Goal: Task Accomplishment & Management: Use online tool/utility

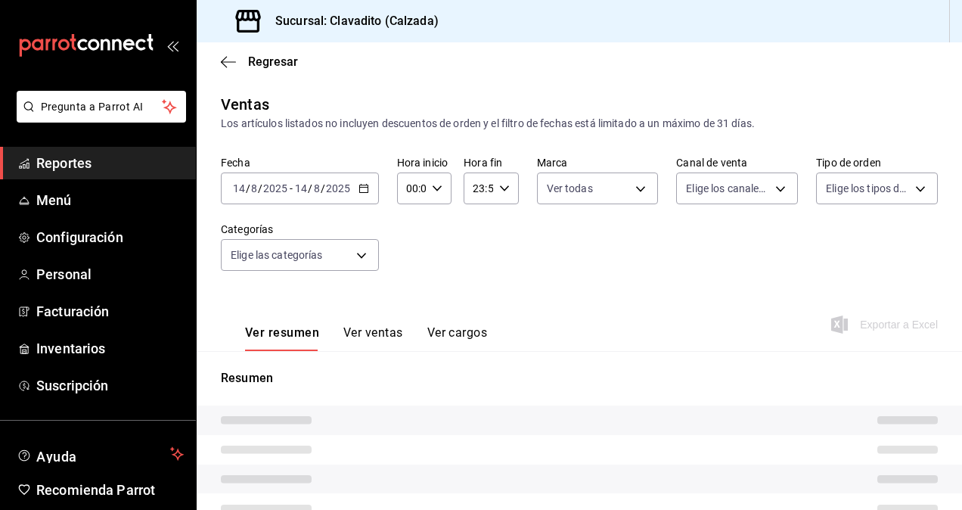
type input "7c6329b2-7c80-4d0a-92e1-359a60270725"
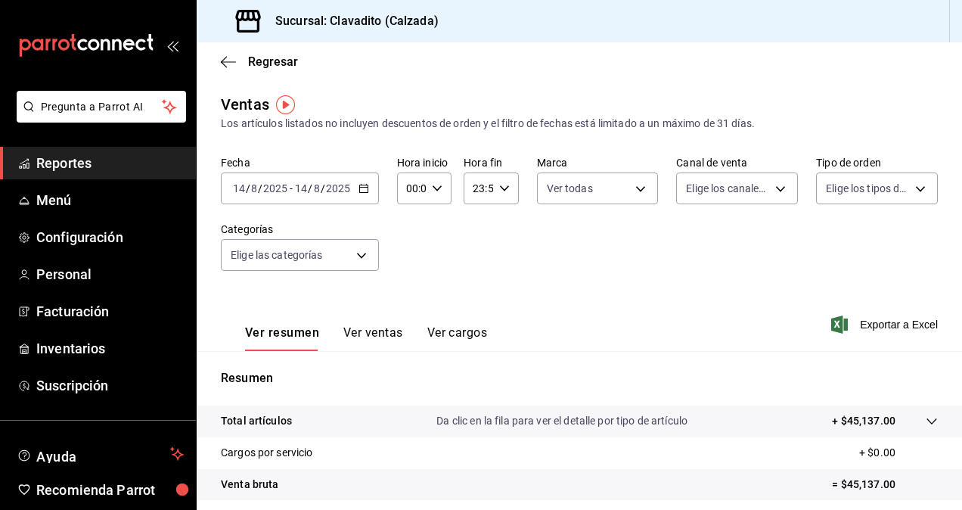
click at [366, 189] on icon "button" at bounding box center [364, 188] width 11 height 11
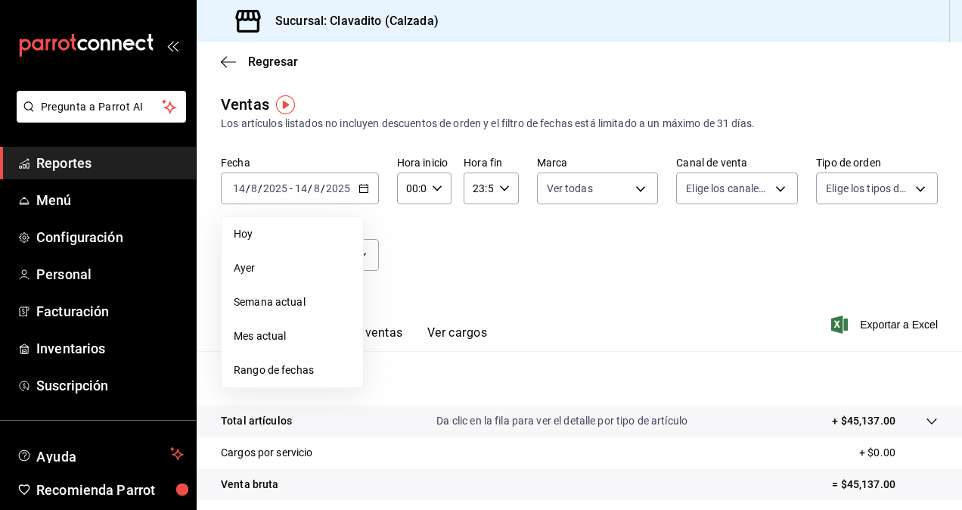
click at [505, 245] on div "Fecha [DATE] [DATE] - [DATE] [DATE] [DATE] [DATE] Semana actual Mes actual Rang…" at bounding box center [579, 222] width 717 height 133
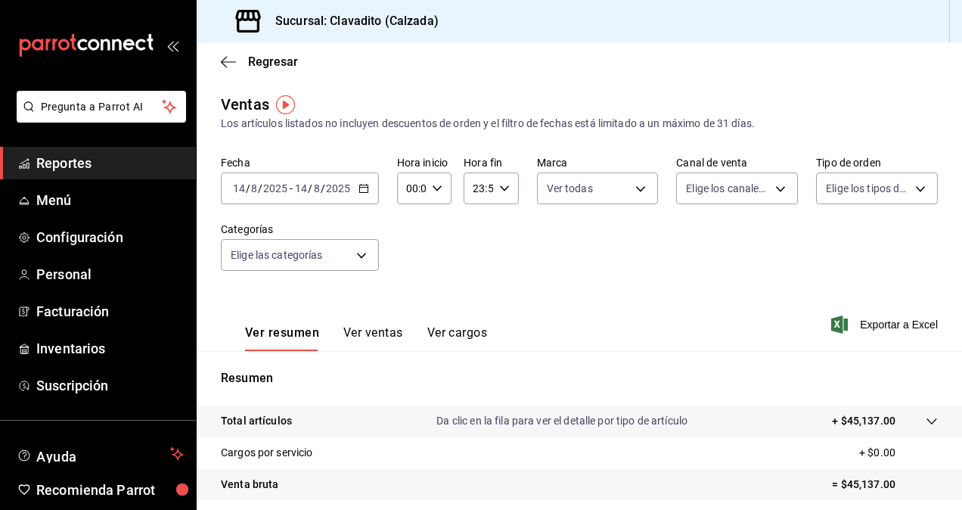
click at [361, 194] on icon "button" at bounding box center [364, 188] width 11 height 11
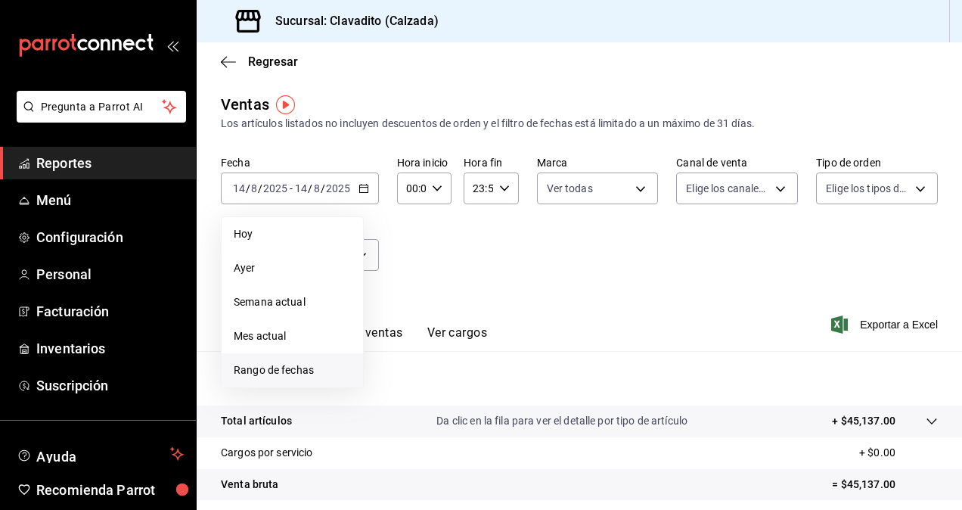
click at [280, 363] on span "Rango de fechas" at bounding box center [292, 370] width 117 height 16
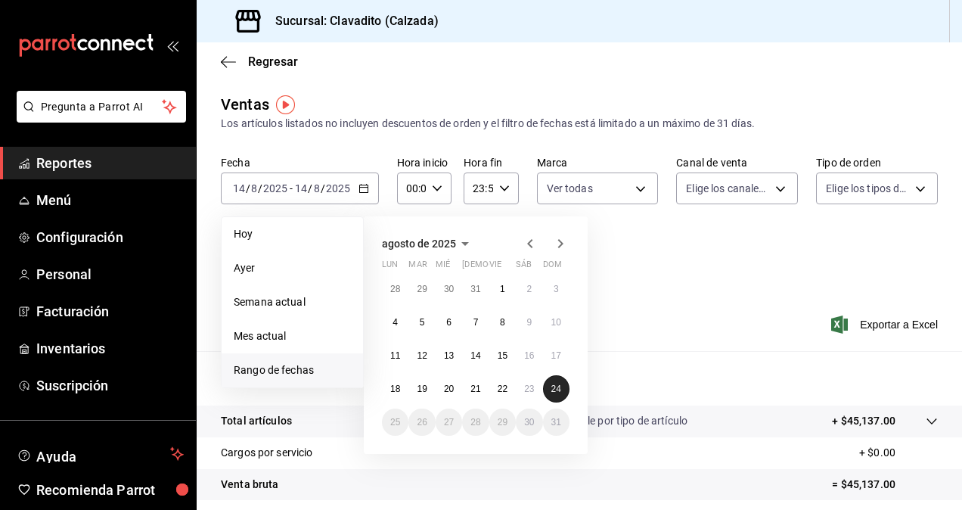
click at [558, 387] on abbr "24" at bounding box center [557, 389] width 10 height 11
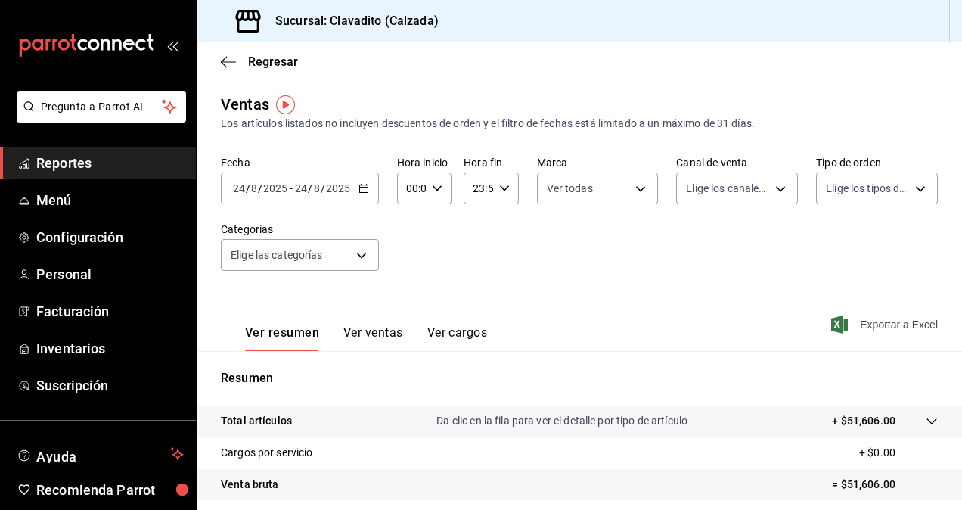
click at [888, 319] on span "Exportar a Excel" at bounding box center [887, 325] width 104 height 18
click at [95, 166] on span "Reportes" at bounding box center [110, 163] width 148 height 20
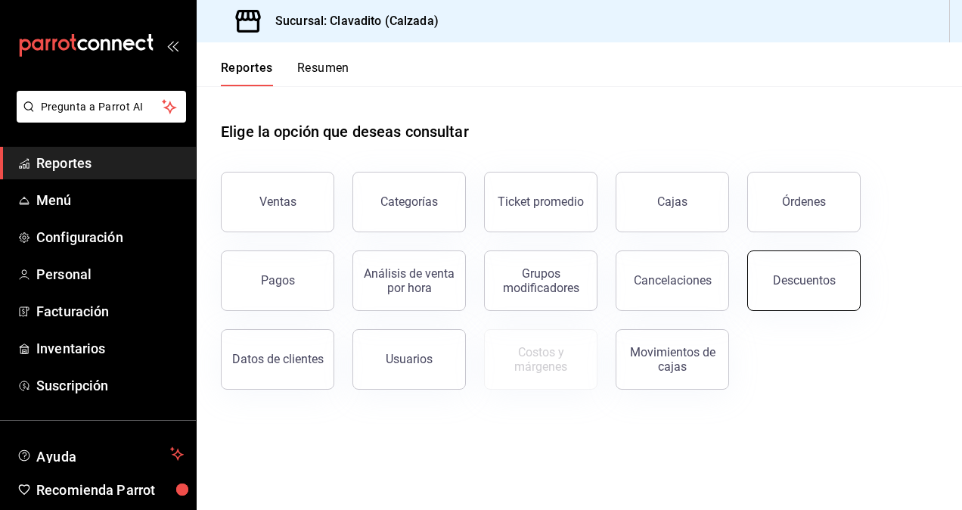
click at [837, 304] on button "Descuentos" at bounding box center [804, 280] width 113 height 61
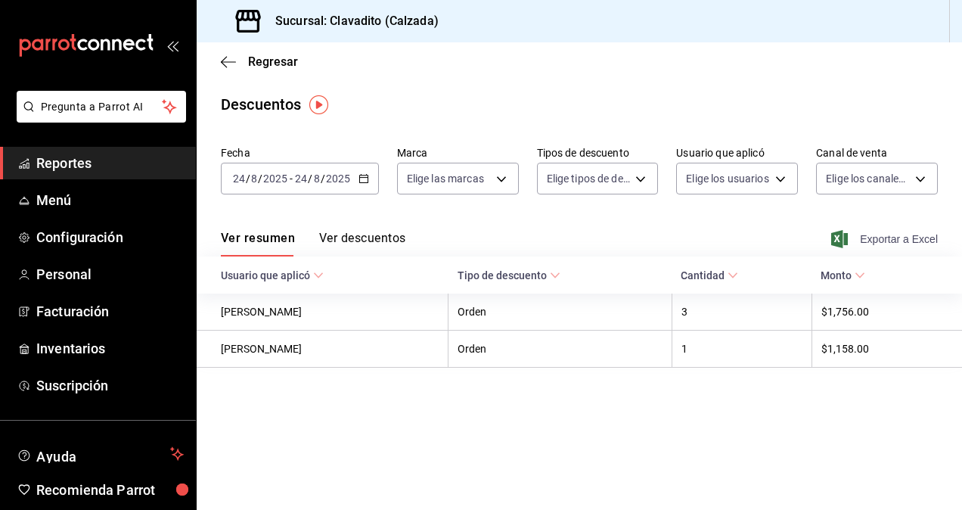
click at [920, 244] on span "Exportar a Excel" at bounding box center [887, 239] width 104 height 18
click at [684, 94] on div "Descuentos" at bounding box center [580, 104] width 766 height 23
